Goal: Task Accomplishment & Management: Complete application form

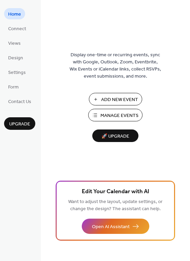
click at [127, 116] on span "Manage Events" at bounding box center [119, 115] width 38 height 7
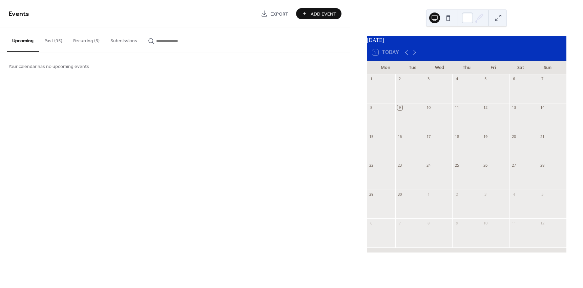
click at [49, 39] on button "Past (95)" at bounding box center [53, 39] width 29 height 24
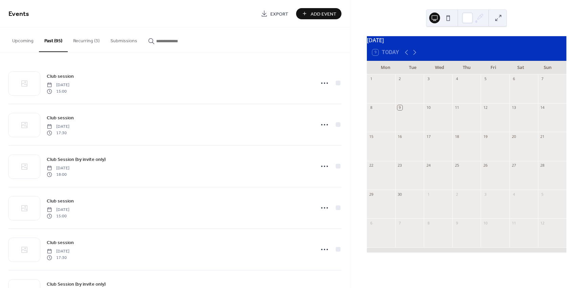
click at [89, 42] on button "Recurring (3)" at bounding box center [86, 39] width 37 height 24
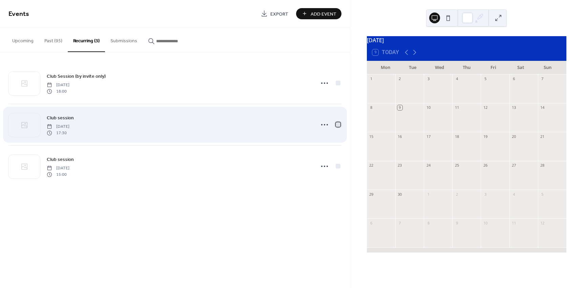
click at [338, 126] on div at bounding box center [337, 124] width 5 height 5
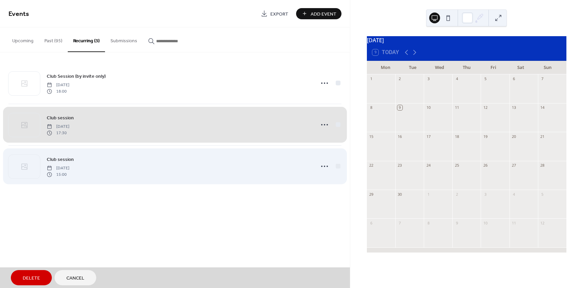
click at [336, 168] on div "Club session Sunday, December 15, 2024 15:00" at bounding box center [174, 167] width 333 height 42
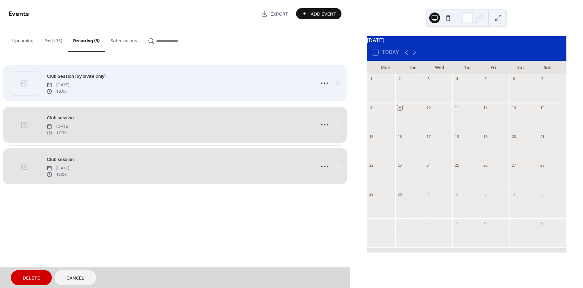
click at [339, 83] on div "Club Session (by invite only) Wednesday, December 11, 2024 18:00" at bounding box center [174, 83] width 333 height 41
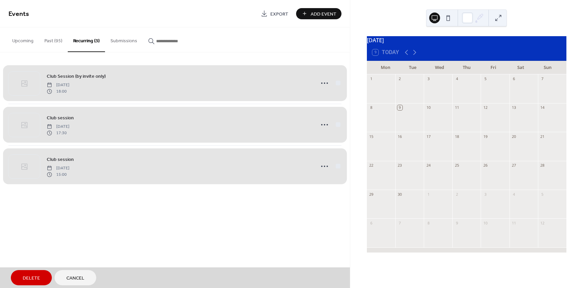
click at [339, 83] on div "Club Session (by invite only) Wednesday, December 11, 2024 18:00" at bounding box center [174, 83] width 333 height 41
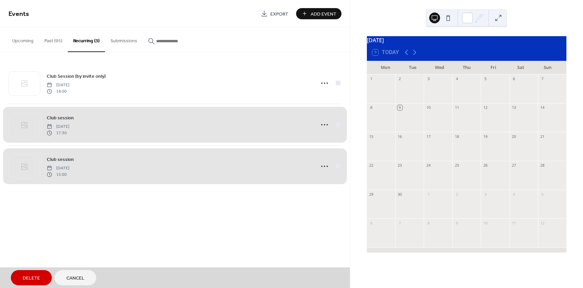
click at [339, 126] on div "Club session Friday, December 13, 2024 17:30" at bounding box center [174, 125] width 333 height 42
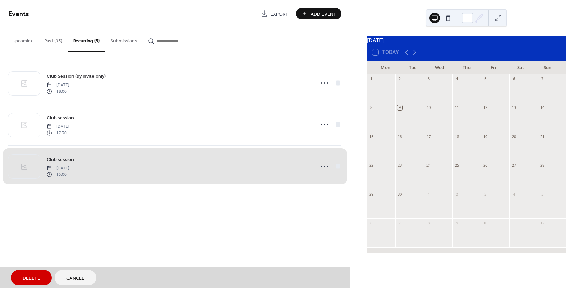
click at [337, 170] on div "Club session Sunday, December 15, 2024 15:00" at bounding box center [174, 167] width 333 height 42
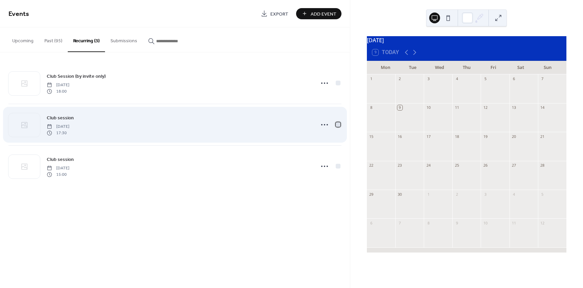
click at [338, 125] on div at bounding box center [337, 124] width 5 height 5
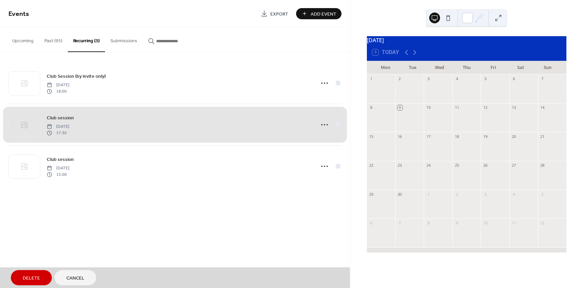
click at [337, 124] on div "Club session Friday, December 13, 2024 17:30" at bounding box center [174, 125] width 333 height 42
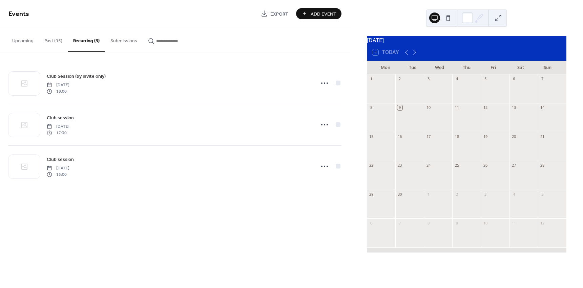
click at [407, 112] on div "9" at bounding box center [409, 107] width 28 height 9
click at [316, 17] on span "Add Event" at bounding box center [323, 13] width 26 height 7
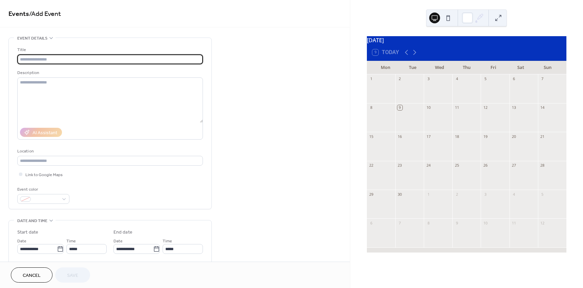
click at [82, 57] on input "text" at bounding box center [109, 59] width 185 height 10
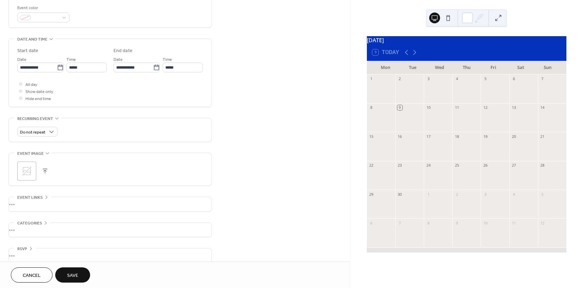
scroll to position [190, 0]
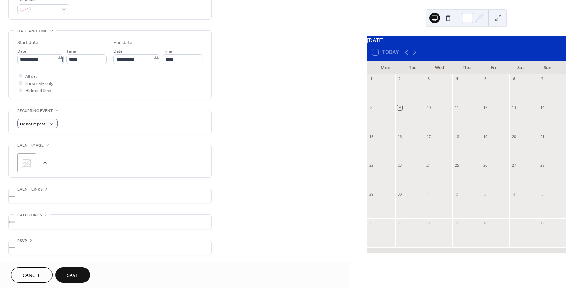
type input "**********"
click at [28, 152] on span "Daily" at bounding box center [28, 149] width 10 height 7
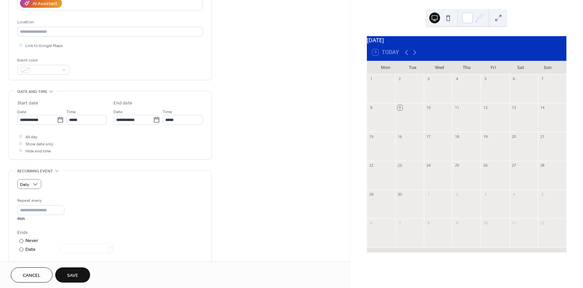
scroll to position [122, 0]
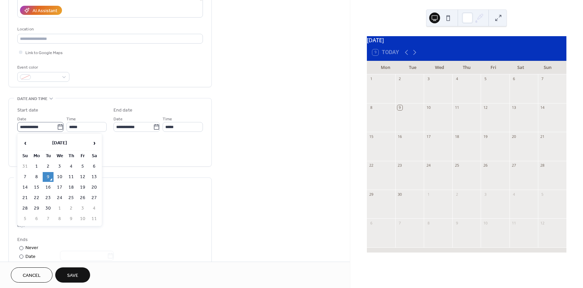
click at [59, 128] on icon at bounding box center [60, 127] width 7 height 7
click at [57, 128] on input "**********" at bounding box center [37, 127] width 40 height 10
click at [85, 178] on td "12" at bounding box center [82, 177] width 11 height 10
type input "**********"
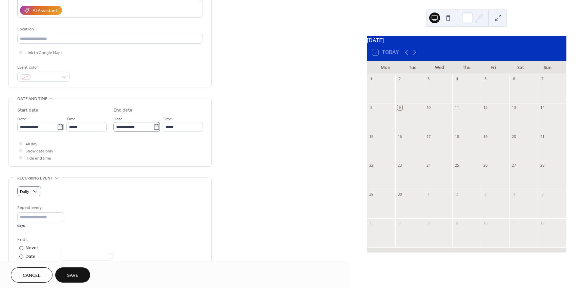
click at [154, 128] on icon at bounding box center [156, 127] width 7 height 7
click at [153, 128] on input "**********" at bounding box center [133, 127] width 40 height 10
click at [190, 147] on span "›" at bounding box center [190, 143] width 10 height 14
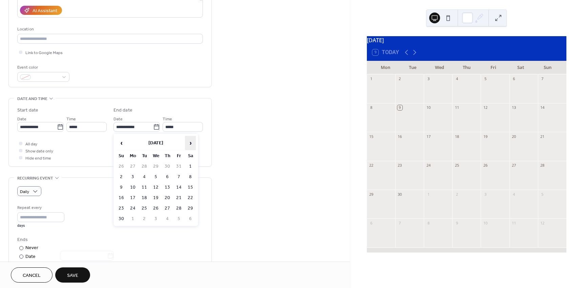
click at [190, 147] on span "›" at bounding box center [190, 143] width 10 height 14
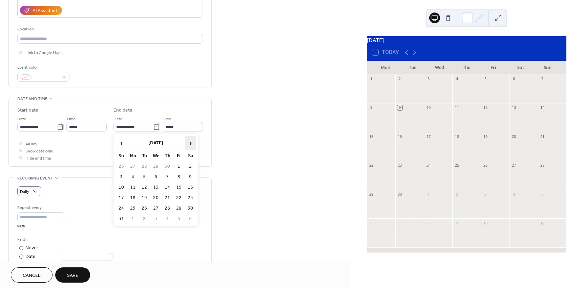
click at [190, 147] on span "›" at bounding box center [190, 143] width 10 height 14
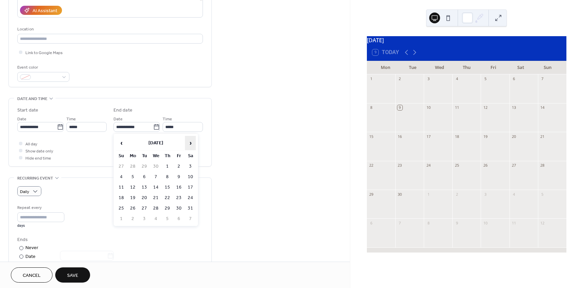
click at [190, 147] on span "›" at bounding box center [190, 143] width 10 height 14
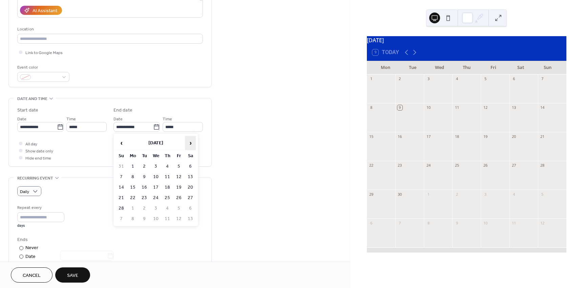
click at [190, 147] on span "›" at bounding box center [190, 143] width 10 height 14
click at [123, 142] on span "‹" at bounding box center [121, 143] width 10 height 14
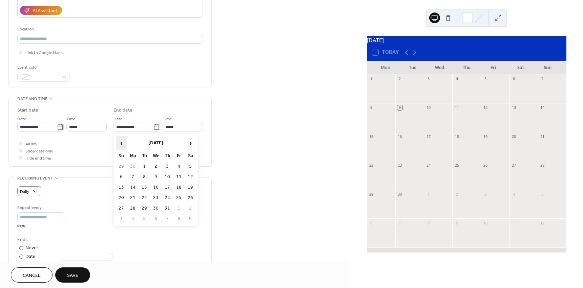
click at [123, 142] on span "‹" at bounding box center [121, 143] width 10 height 14
click at [191, 143] on span "›" at bounding box center [190, 143] width 10 height 14
click at [121, 141] on span "‹" at bounding box center [121, 143] width 10 height 14
